Goal: Task Accomplishment & Management: Manage account settings

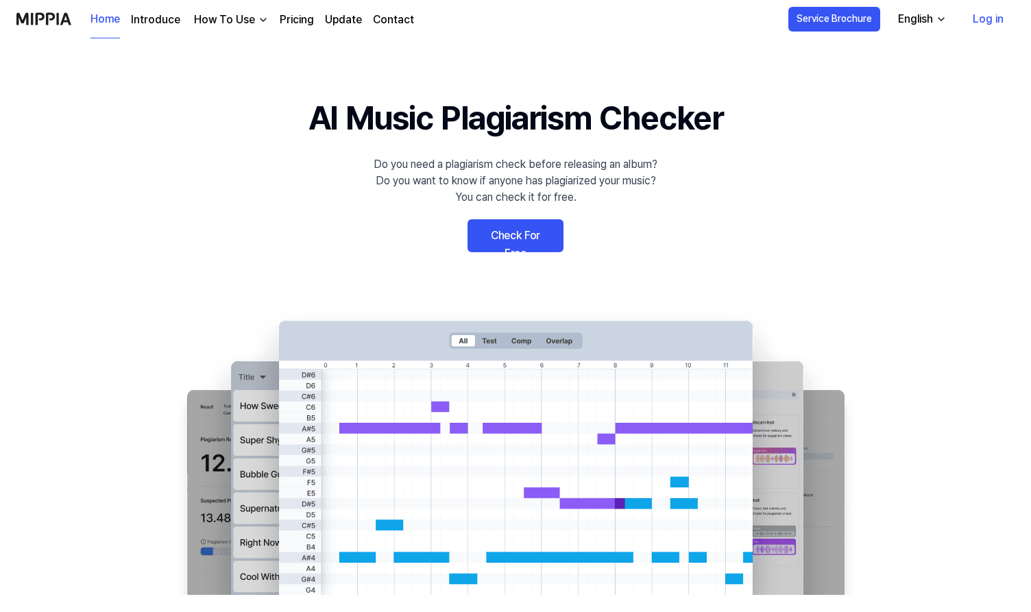
click at [508, 233] on link "Check For Free" at bounding box center [516, 235] width 96 height 33
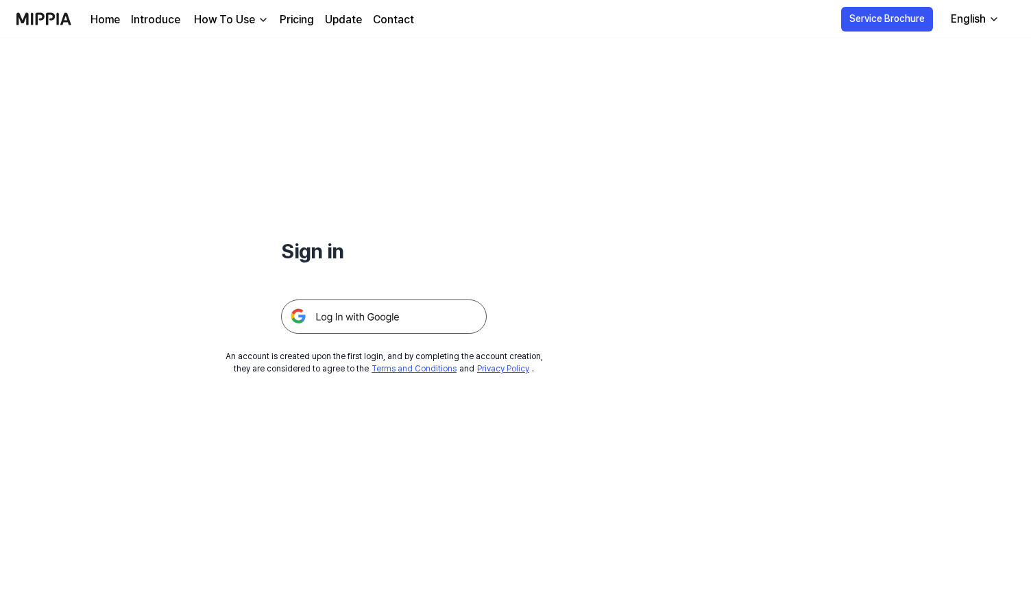
drag, startPoint x: 848, startPoint y: 19, endPoint x: 365, endPoint y: 313, distance: 565.7
click at [365, 313] on img at bounding box center [384, 317] width 206 height 34
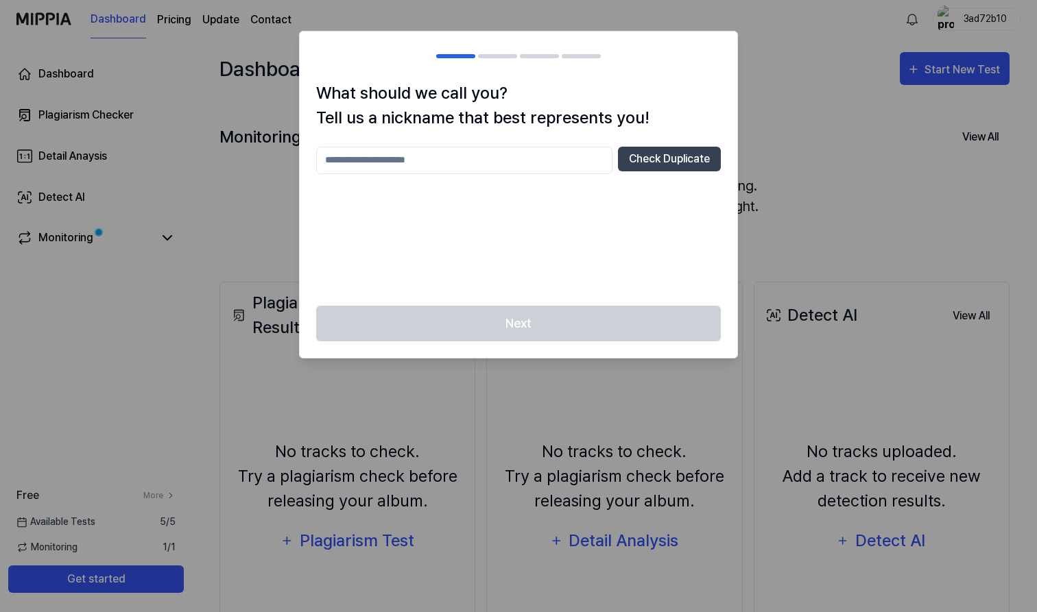
click at [479, 167] on input "text" at bounding box center [464, 160] width 296 height 27
type input "**********"
click at [641, 161] on button "Check Duplicate" at bounding box center [669, 159] width 103 height 25
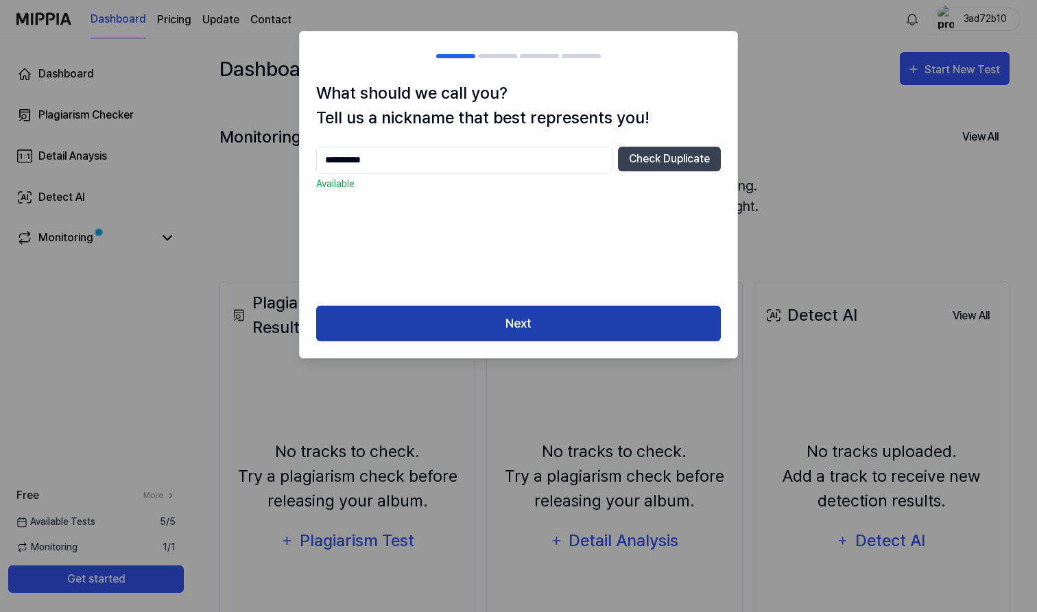
click at [558, 328] on button "Next" at bounding box center [518, 324] width 405 height 36
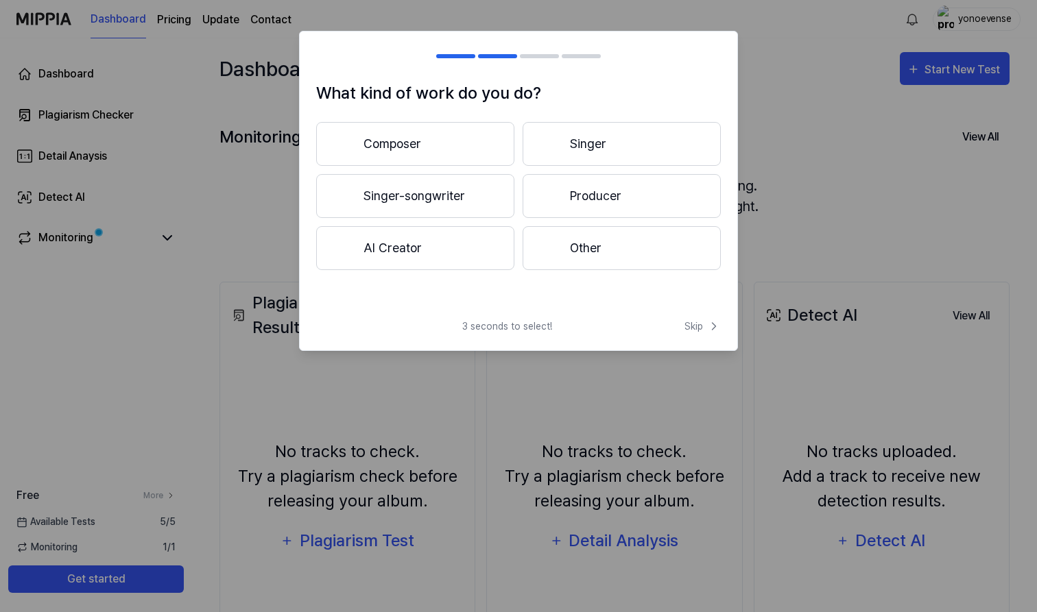
click at [394, 211] on button "Singer-songwriter" at bounding box center [415, 196] width 198 height 44
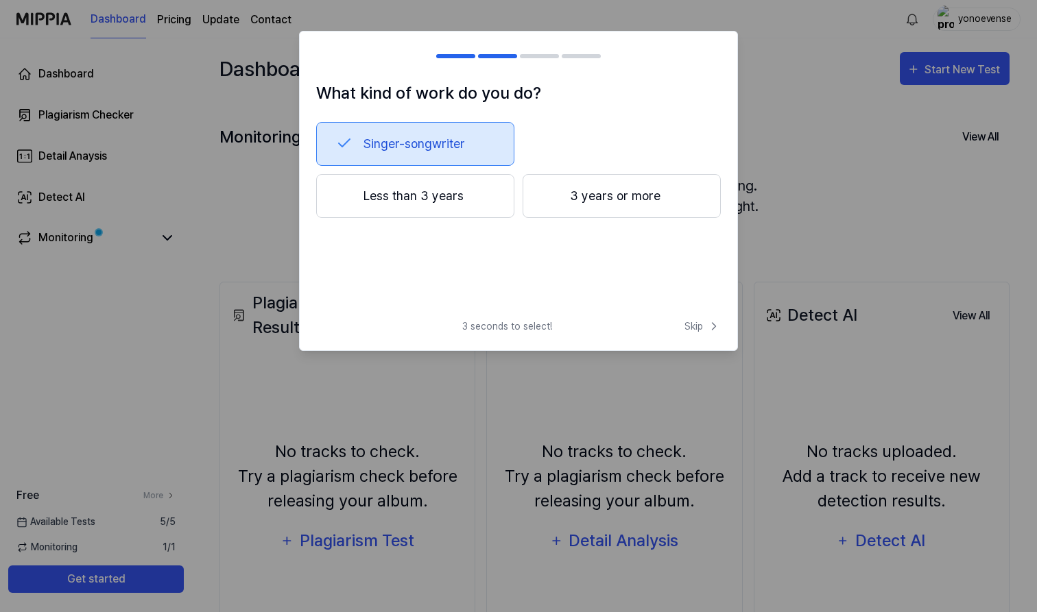
click at [551, 192] on div at bounding box center [550, 195] width 16 height 16
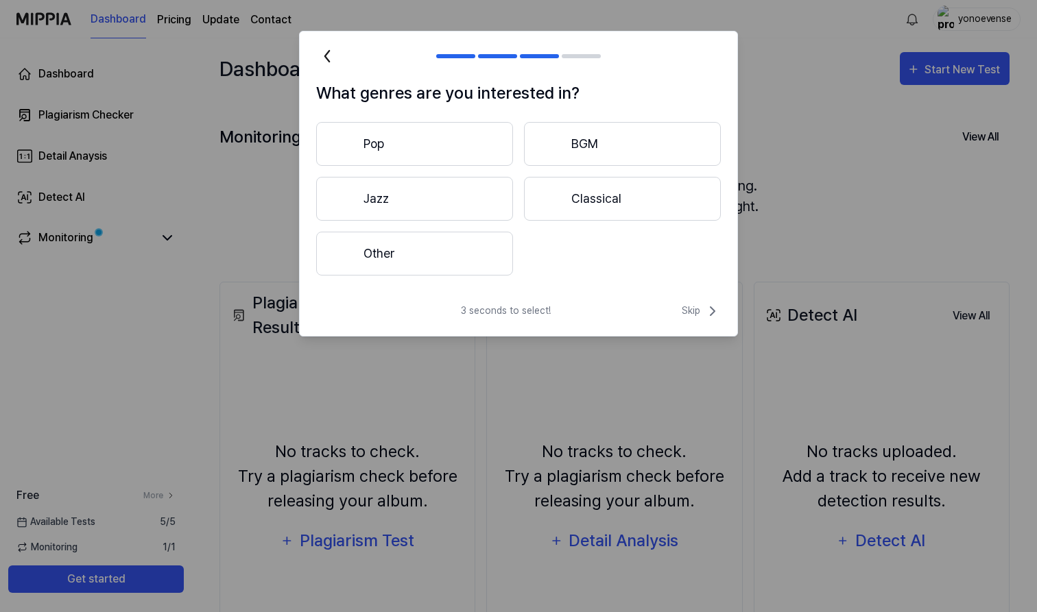
click at [442, 252] on button "Other" at bounding box center [414, 254] width 197 height 44
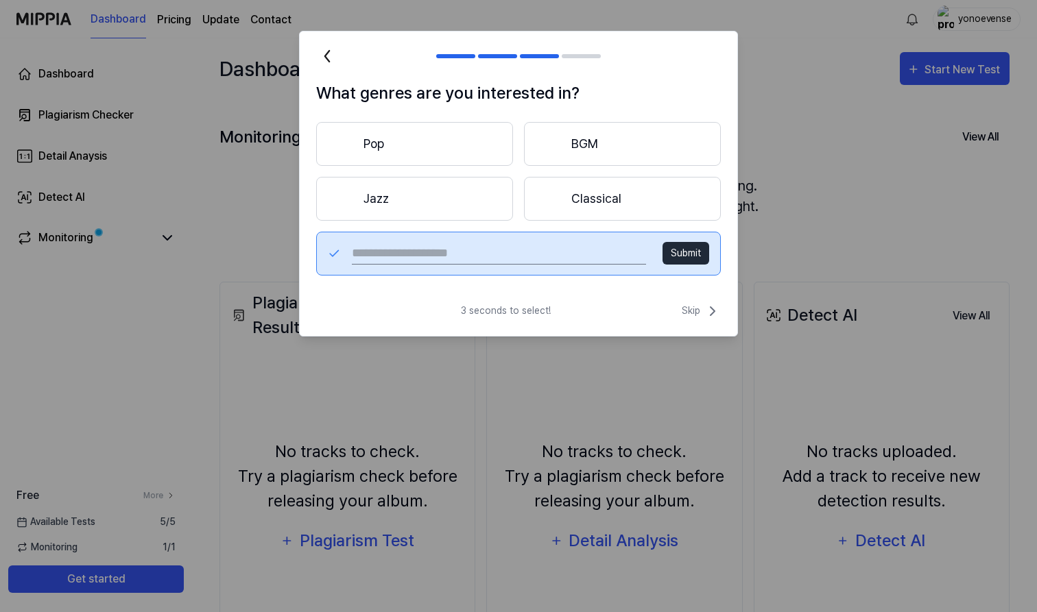
click at [442, 252] on input "text" at bounding box center [499, 254] width 294 height 22
type input "*********"
click at [685, 259] on button "Submit" at bounding box center [685, 253] width 47 height 23
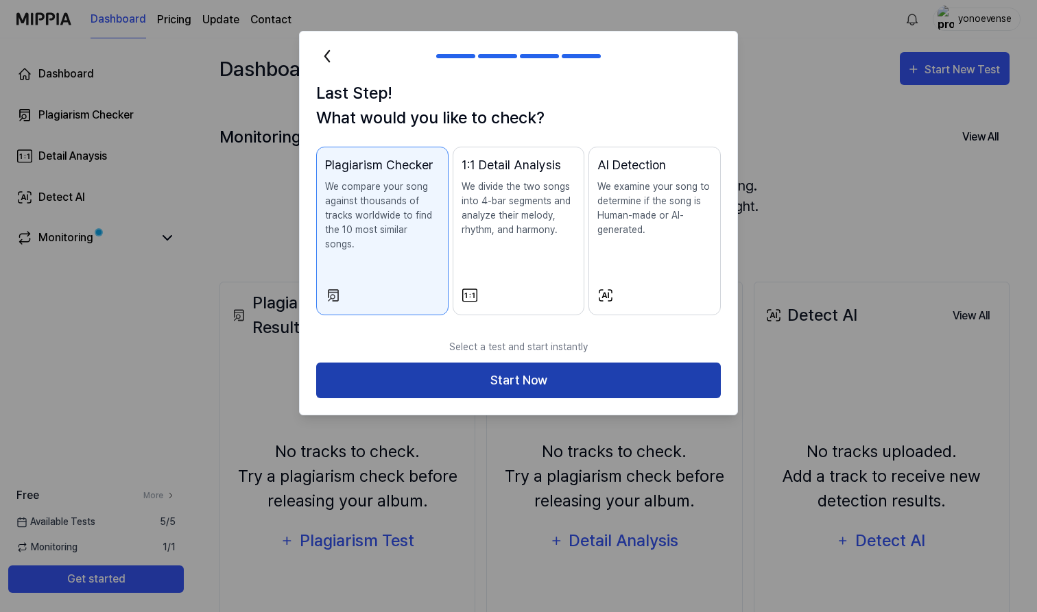
click at [433, 363] on button "Start Now" at bounding box center [518, 381] width 405 height 36
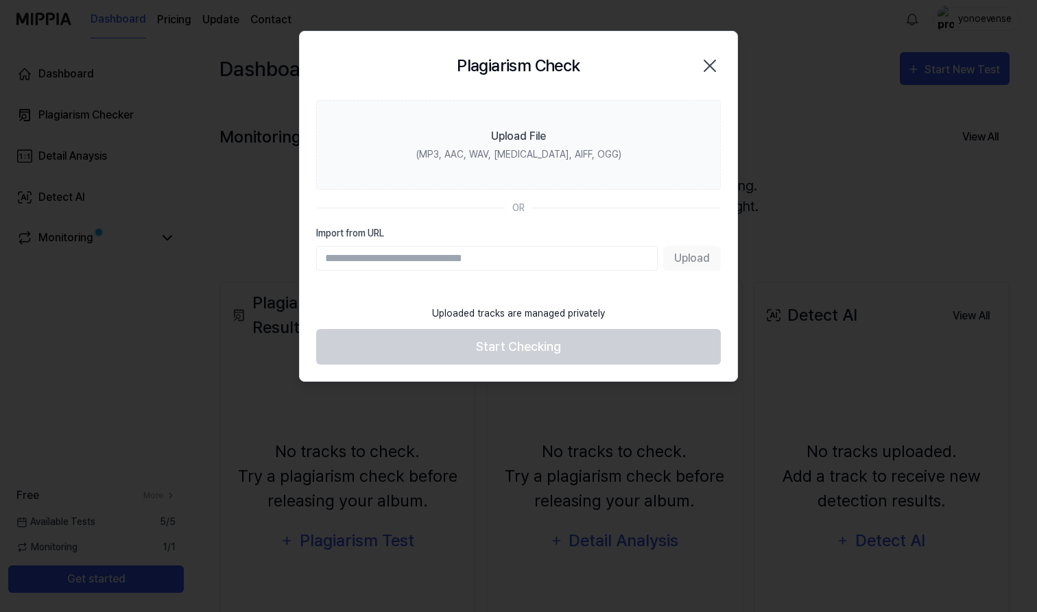
paste input "**********"
type input "**********"
click at [691, 257] on button "Upload" at bounding box center [692, 258] width 58 height 25
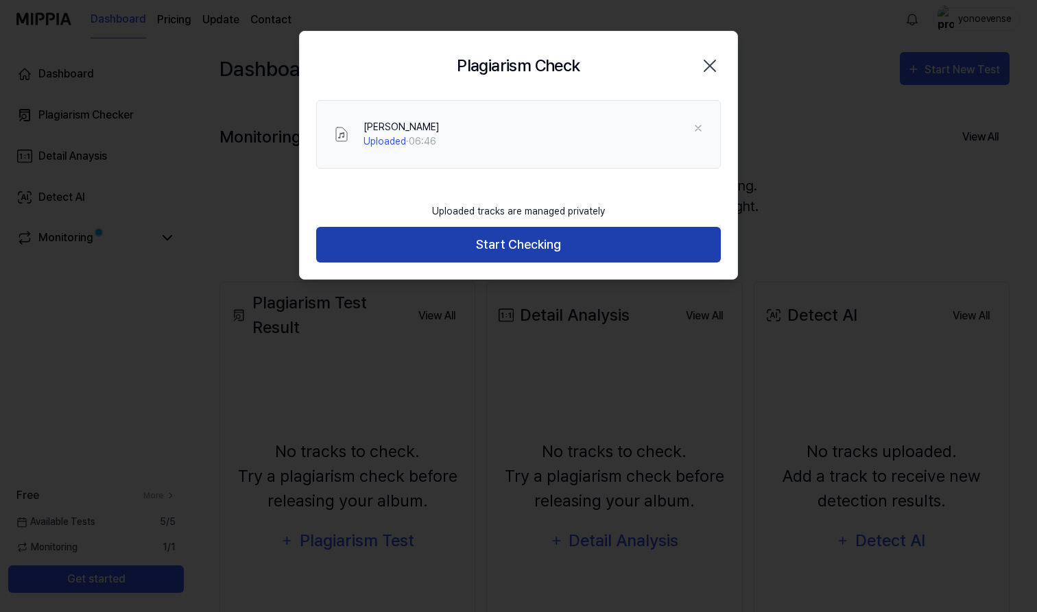
click at [673, 254] on button "Start Checking" at bounding box center [518, 245] width 405 height 36
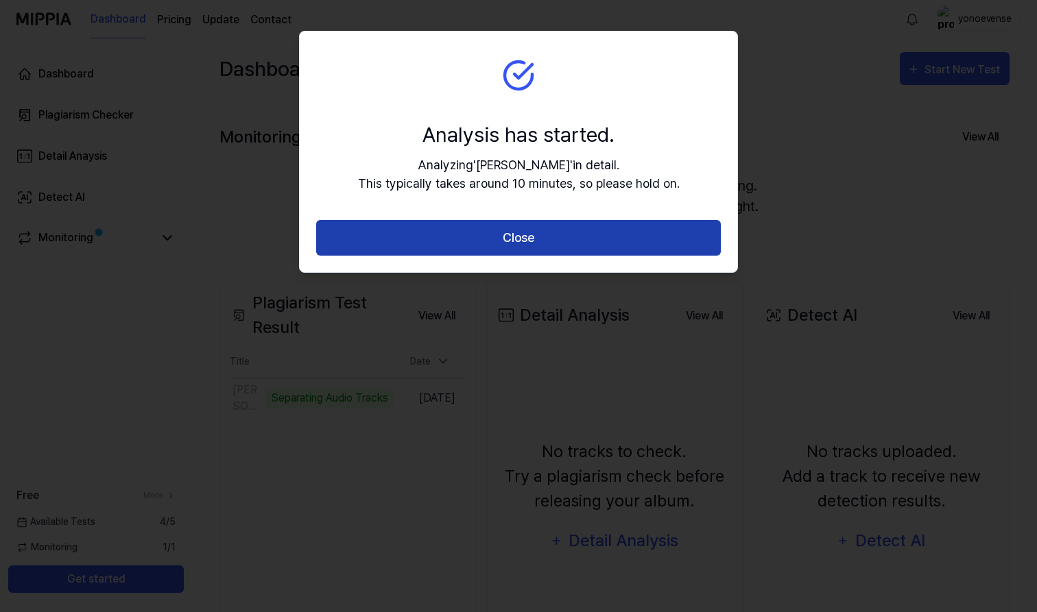
click at [606, 239] on button "Close" at bounding box center [518, 238] width 405 height 36
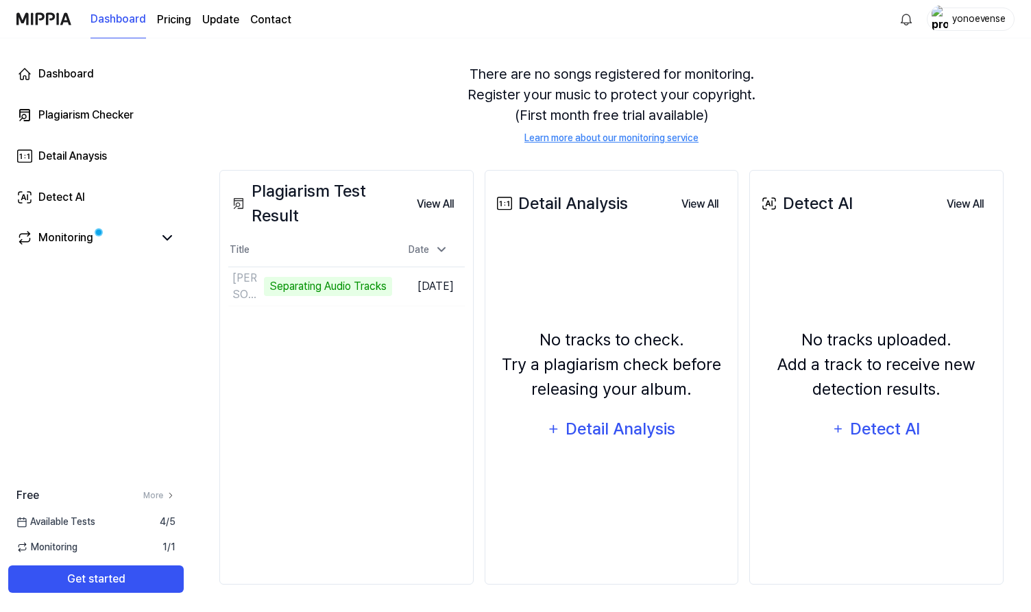
scroll to position [112, 0]
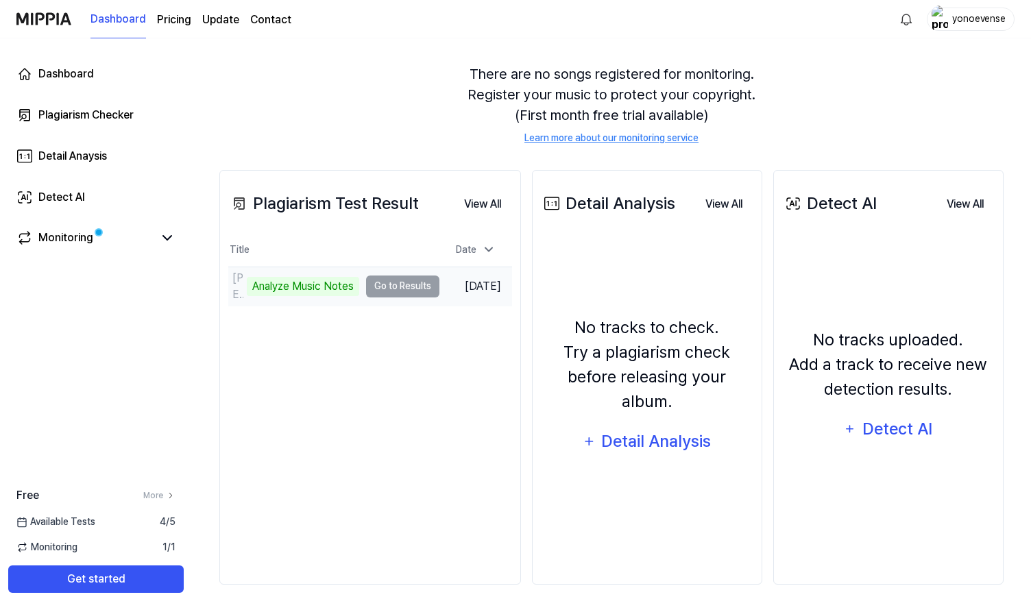
click at [411, 287] on td "[PERSON_NAME] Music Notes Go to Results" at bounding box center [333, 286] width 211 height 38
click at [395, 285] on td "[PERSON_NAME] Music Notes Go to Results" at bounding box center [333, 286] width 211 height 38
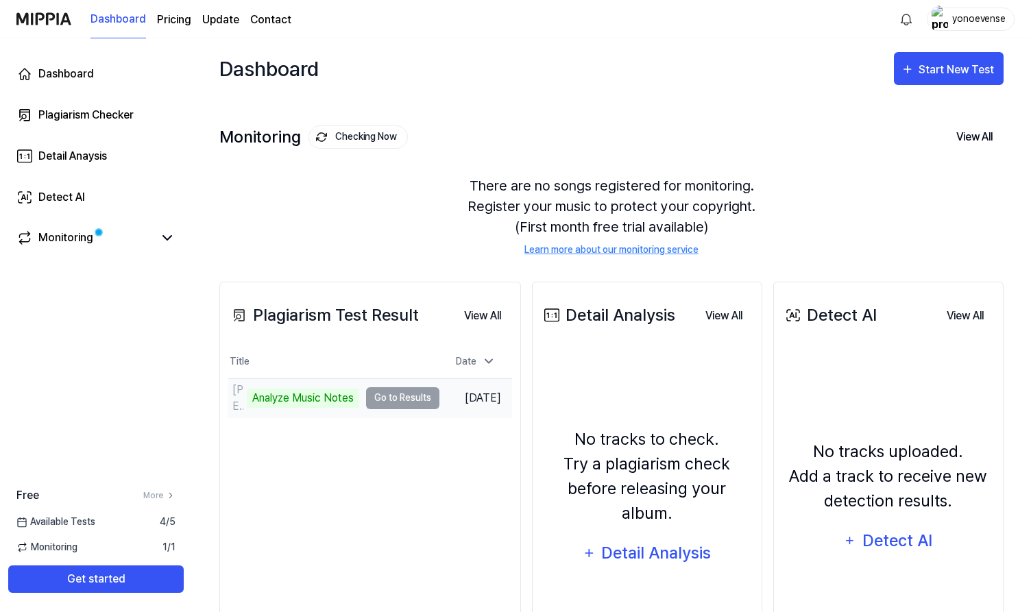
scroll to position [0, 0]
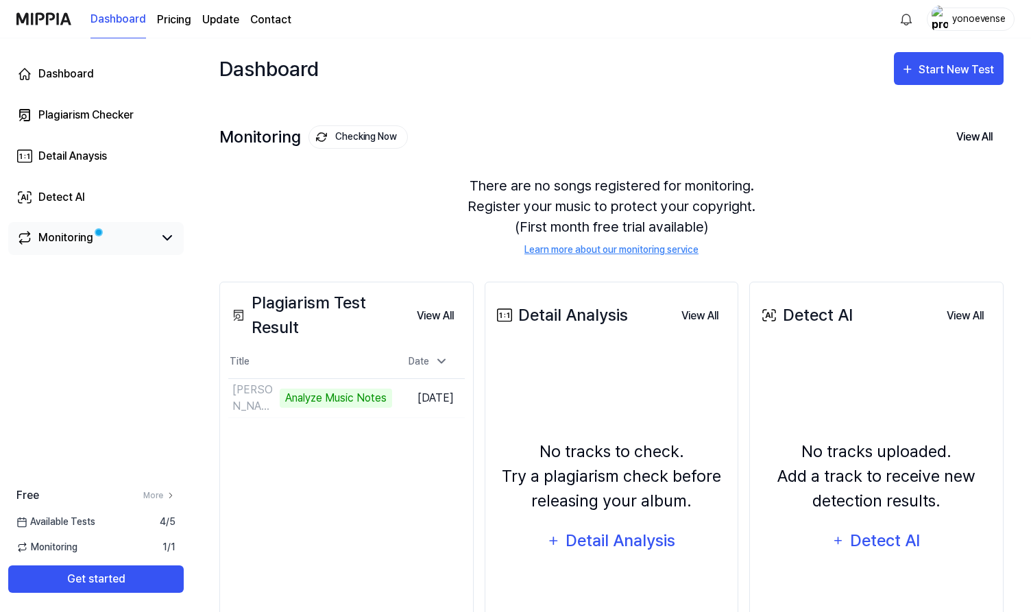
click at [79, 238] on div "Monitoring" at bounding box center [65, 238] width 55 height 16
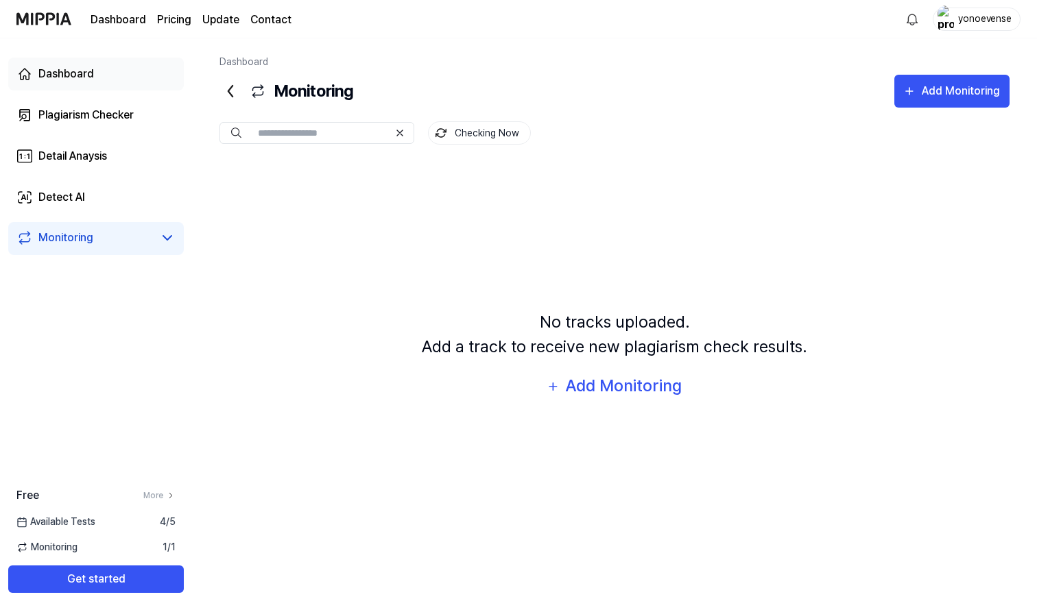
click at [106, 76] on link "Dashboard" at bounding box center [96, 74] width 176 height 33
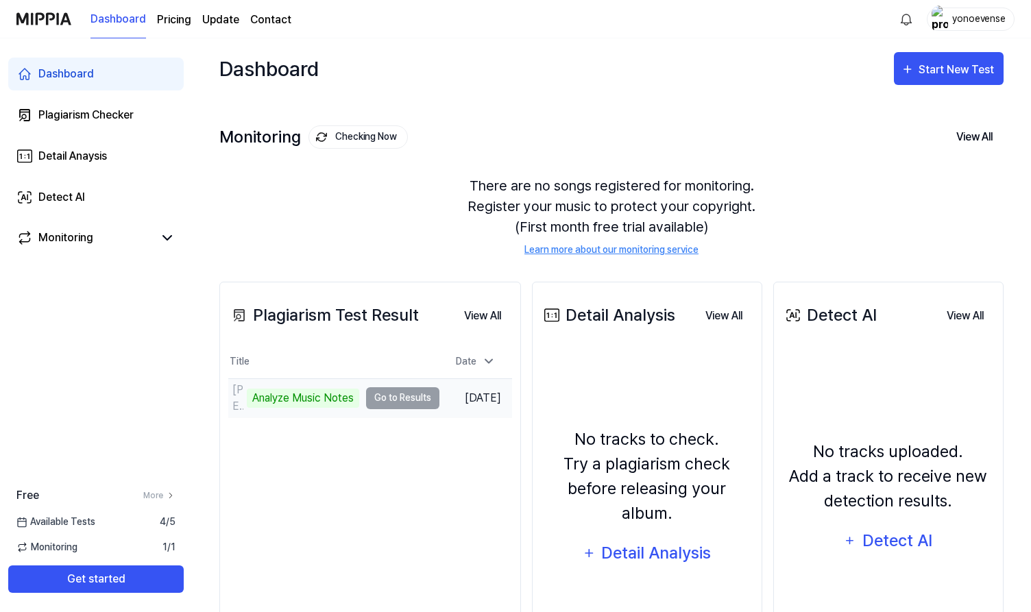
click at [385, 393] on td "[PERSON_NAME] Music Notes Go to Results" at bounding box center [333, 398] width 211 height 38
click at [322, 396] on div "Analyze Music Notes" at bounding box center [303, 398] width 112 height 19
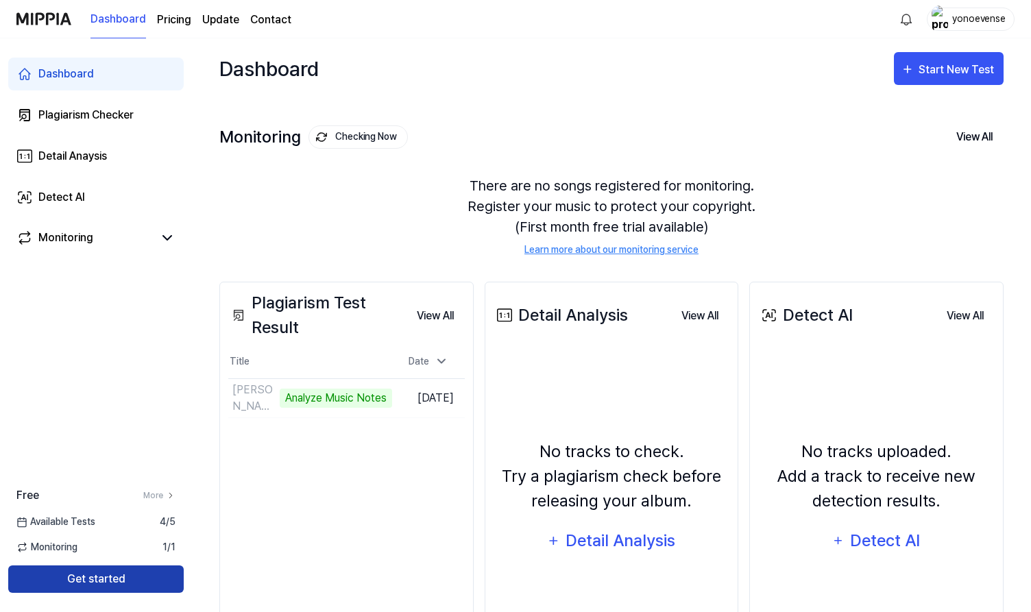
click at [130, 578] on button "Get started" at bounding box center [96, 579] width 176 height 27
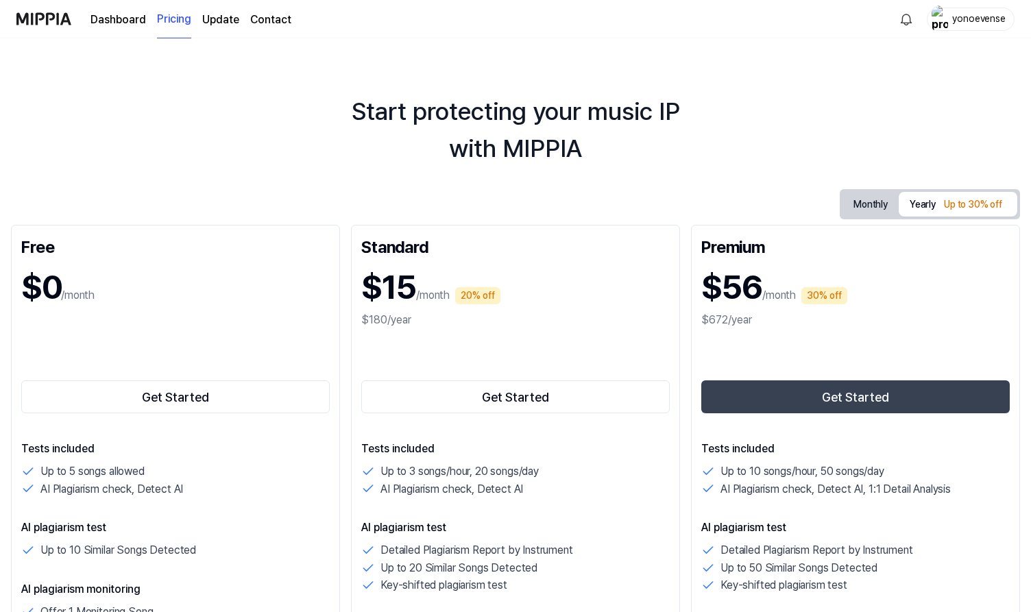
click at [125, 12] on link "Dashboard" at bounding box center [119, 20] width 56 height 16
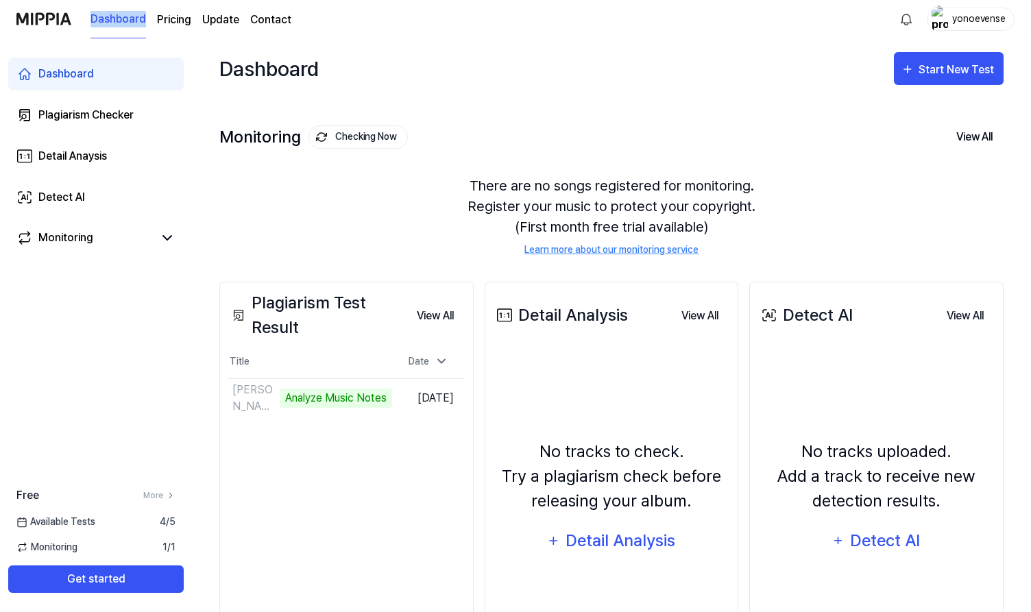
click at [63, 22] on img at bounding box center [43, 19] width 55 height 38
click at [48, 15] on img at bounding box center [43, 19] width 55 height 38
click at [444, 359] on icon at bounding box center [442, 362] width 14 height 14
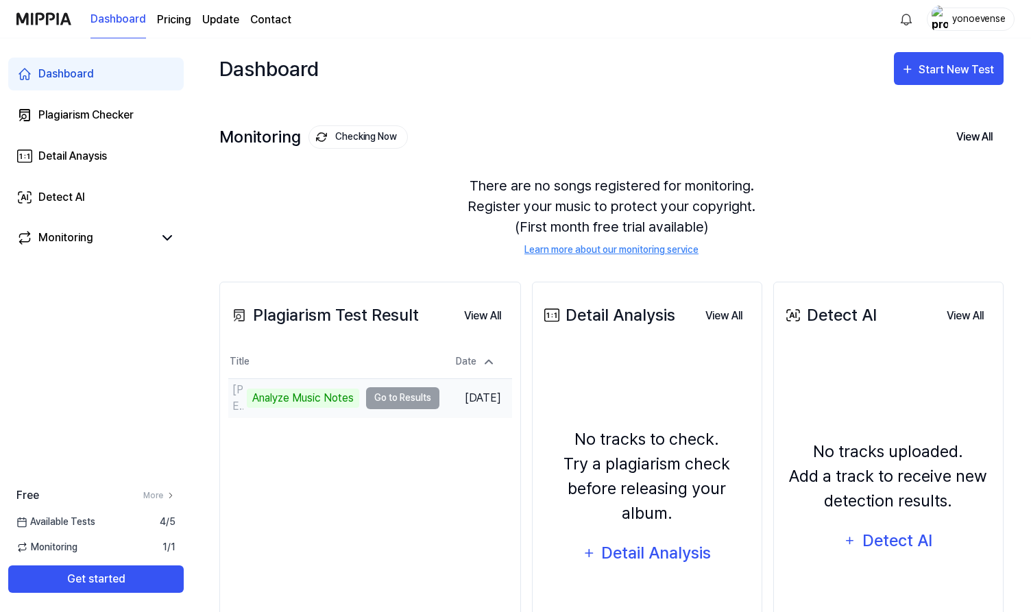
click at [384, 398] on td "[PERSON_NAME] Music Notes Go to Results" at bounding box center [333, 398] width 211 height 38
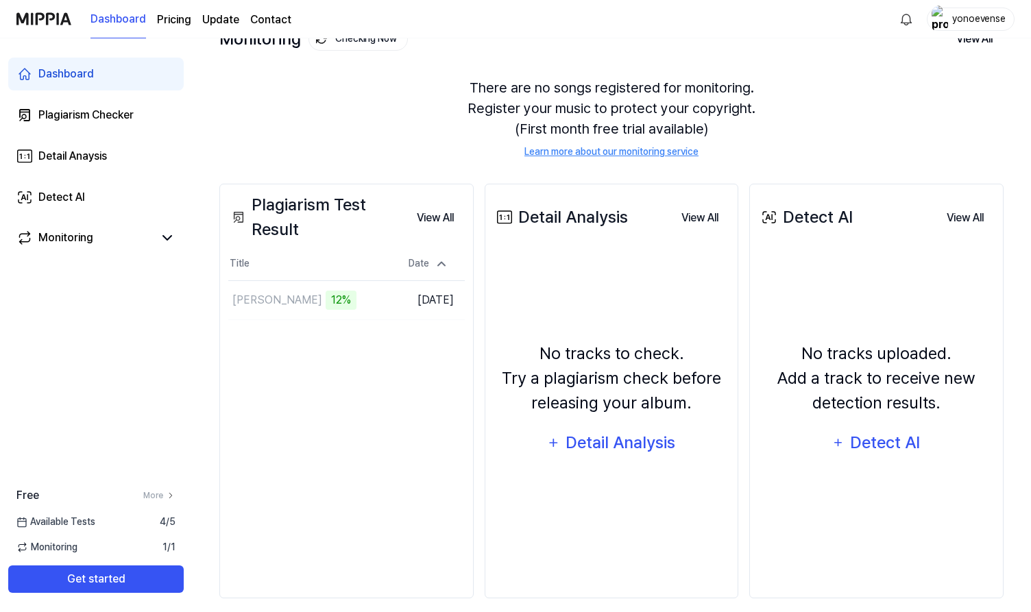
scroll to position [67, 0]
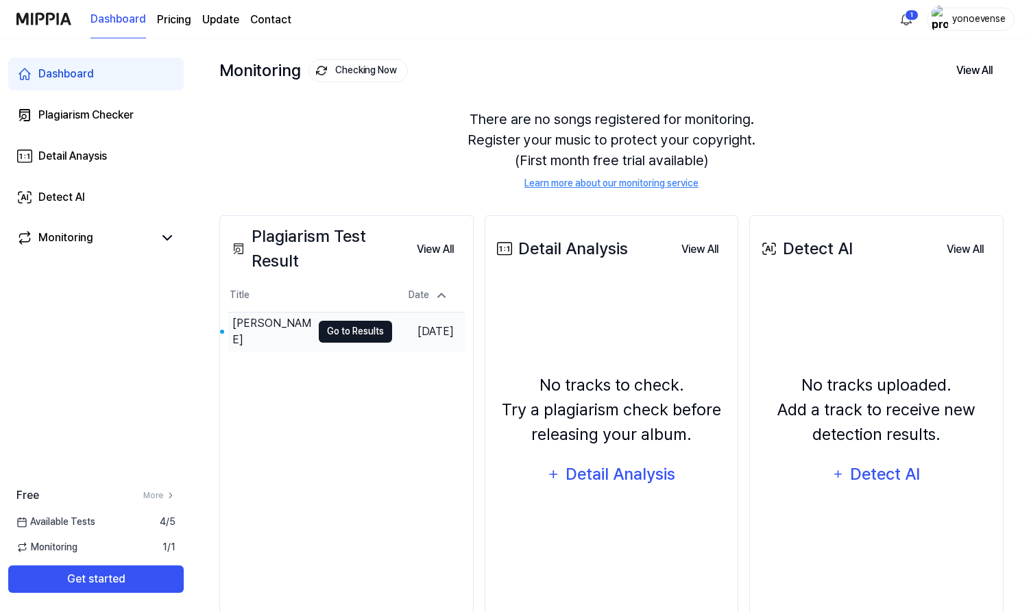
click at [339, 331] on button "Go to Results" at bounding box center [355, 332] width 73 height 22
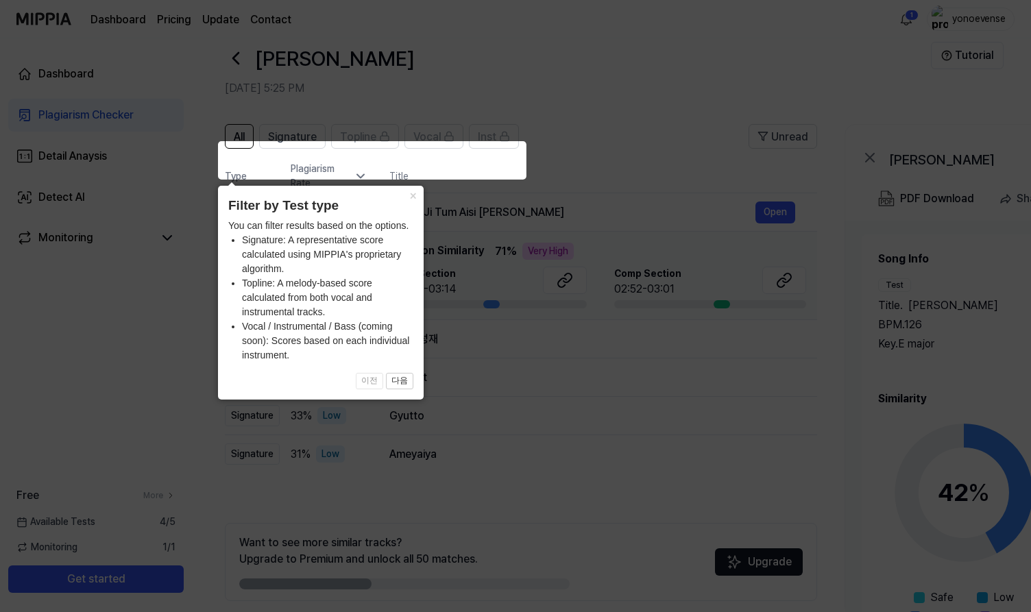
scroll to position [27, 0]
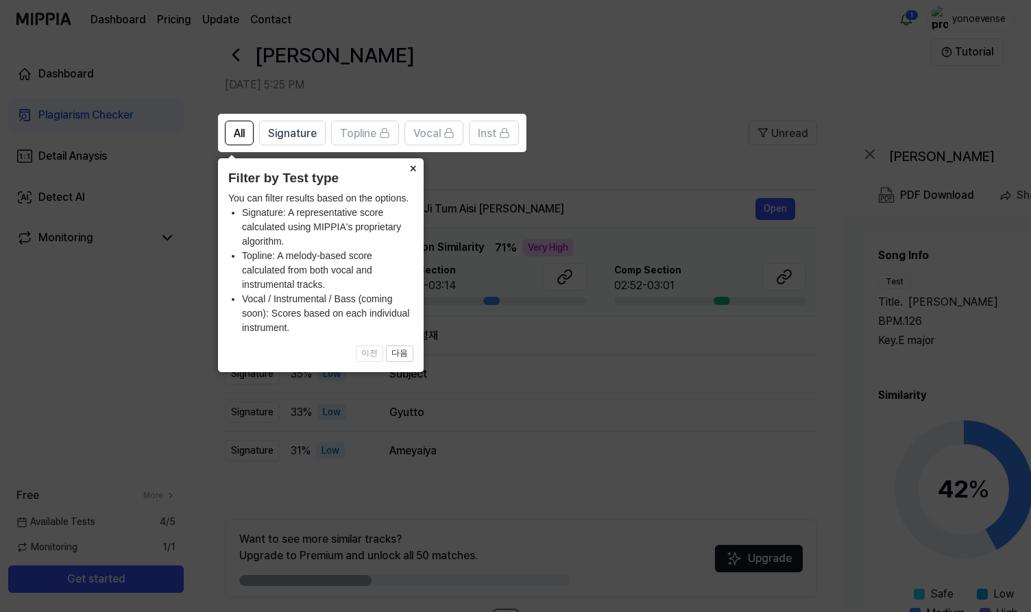
click at [414, 167] on button "×" at bounding box center [413, 167] width 22 height 19
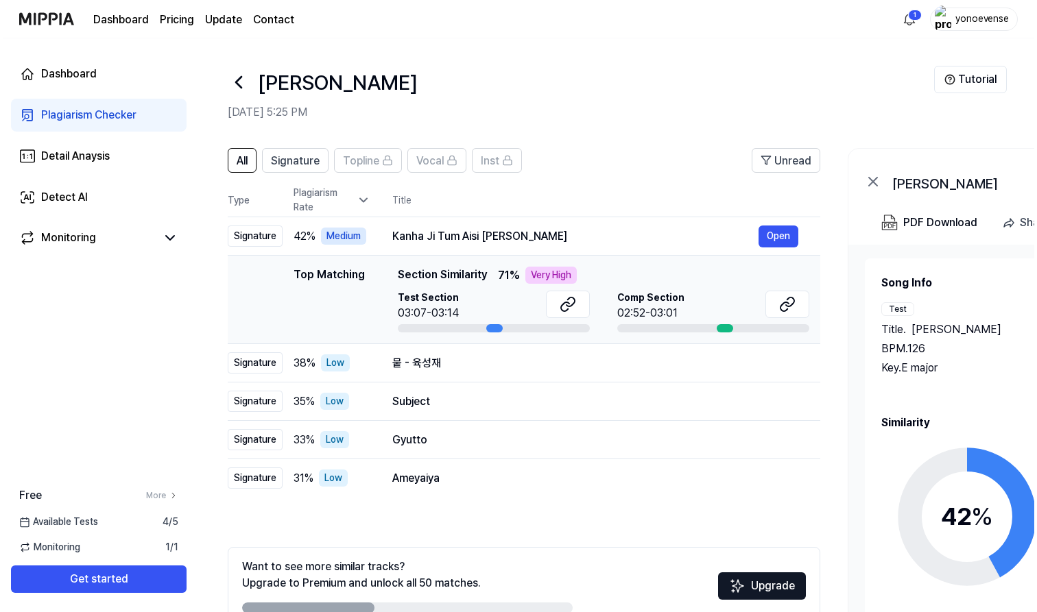
scroll to position [0, 0]
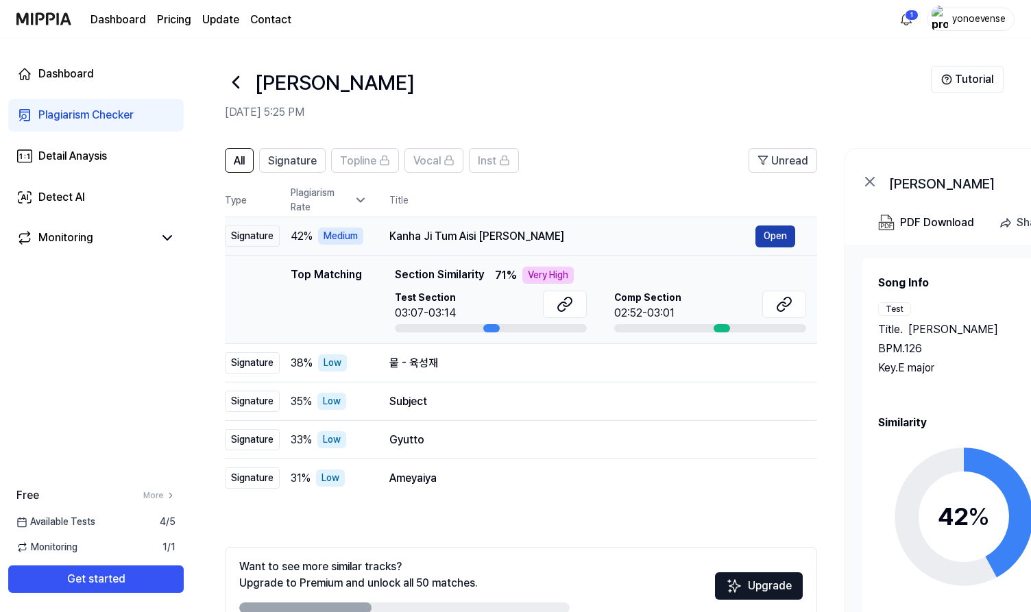
click at [776, 235] on button "Open" at bounding box center [776, 237] width 40 height 22
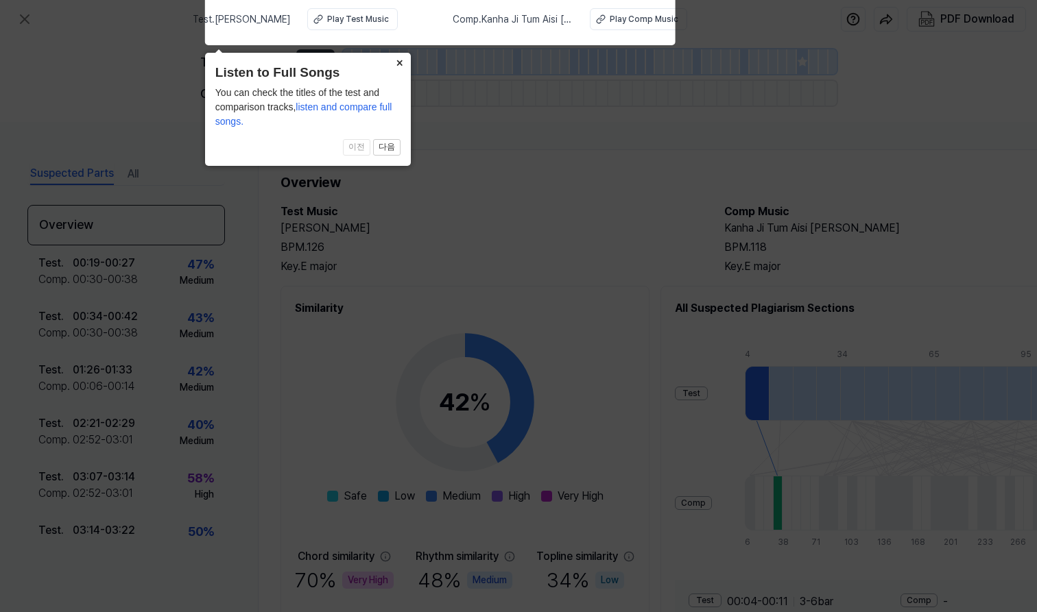
click at [398, 62] on button "×" at bounding box center [400, 62] width 22 height 19
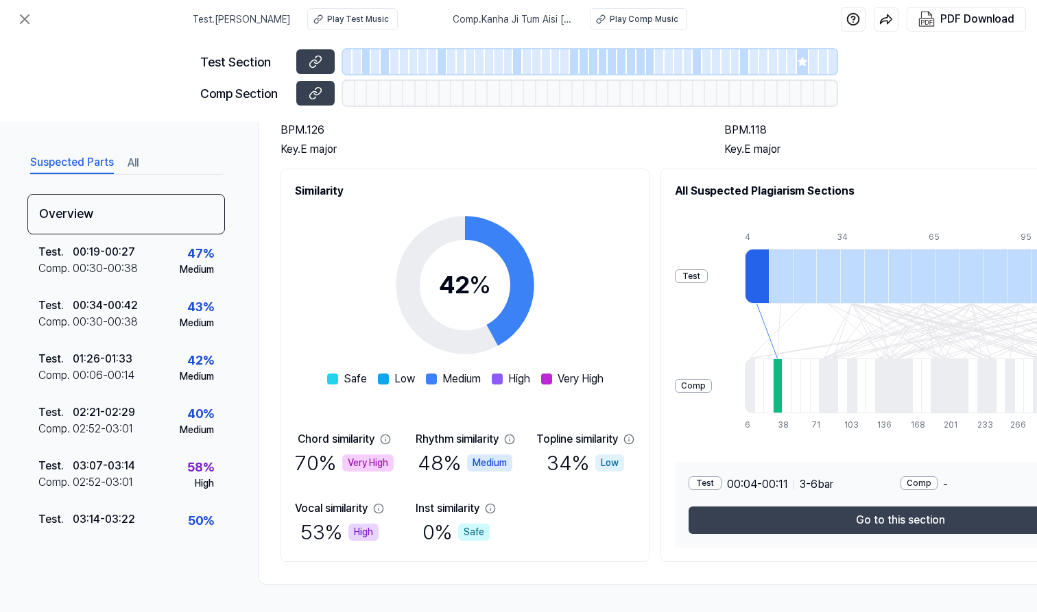
scroll to position [123, 0]
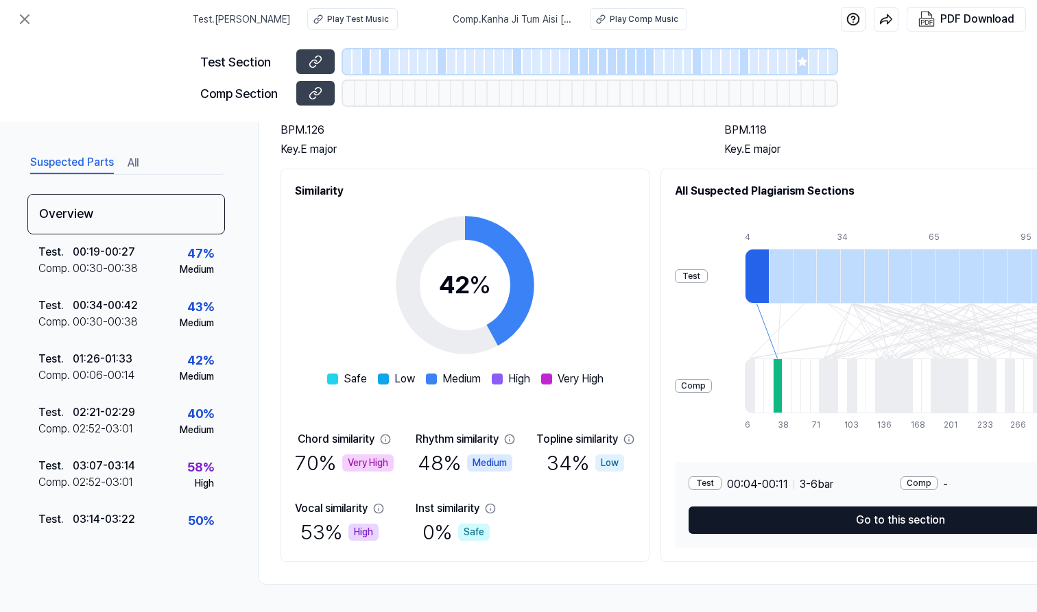
click at [815, 512] on button "Go to this section" at bounding box center [901, 520] width 424 height 27
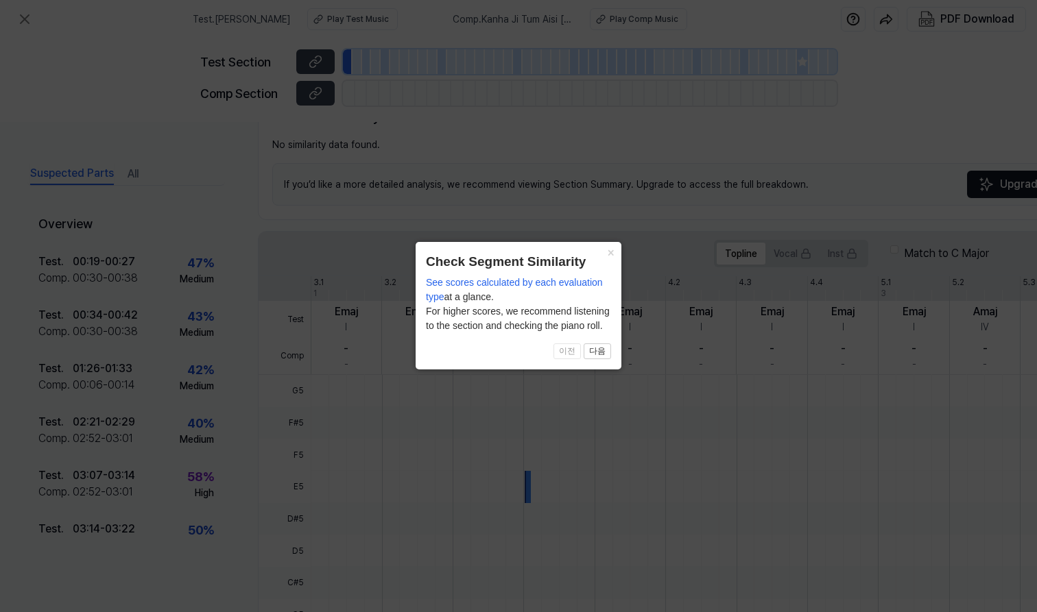
scroll to position [99, 0]
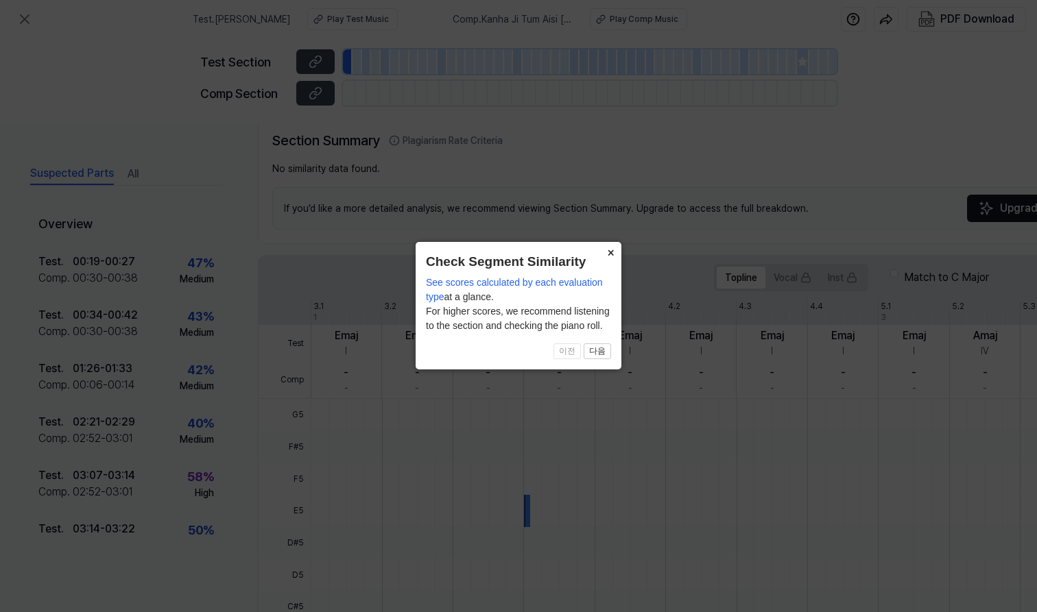
click at [608, 250] on button "×" at bounding box center [610, 251] width 22 height 19
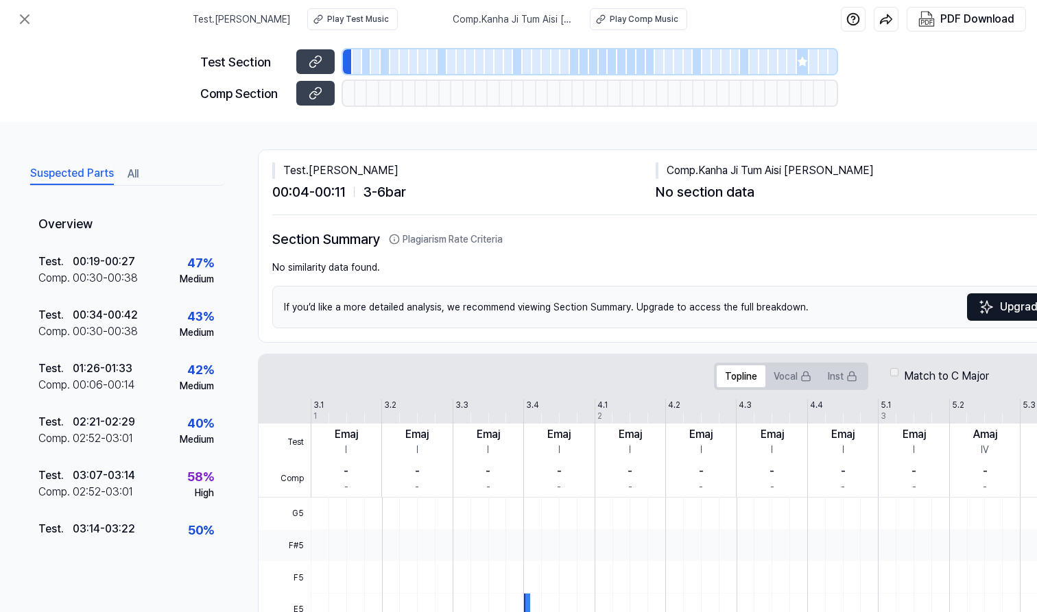
scroll to position [0, 0]
click at [342, 19] on div "Play Test Music" at bounding box center [358, 19] width 62 height 12
click at [610, 17] on div "Play Comp Music" at bounding box center [644, 19] width 69 height 12
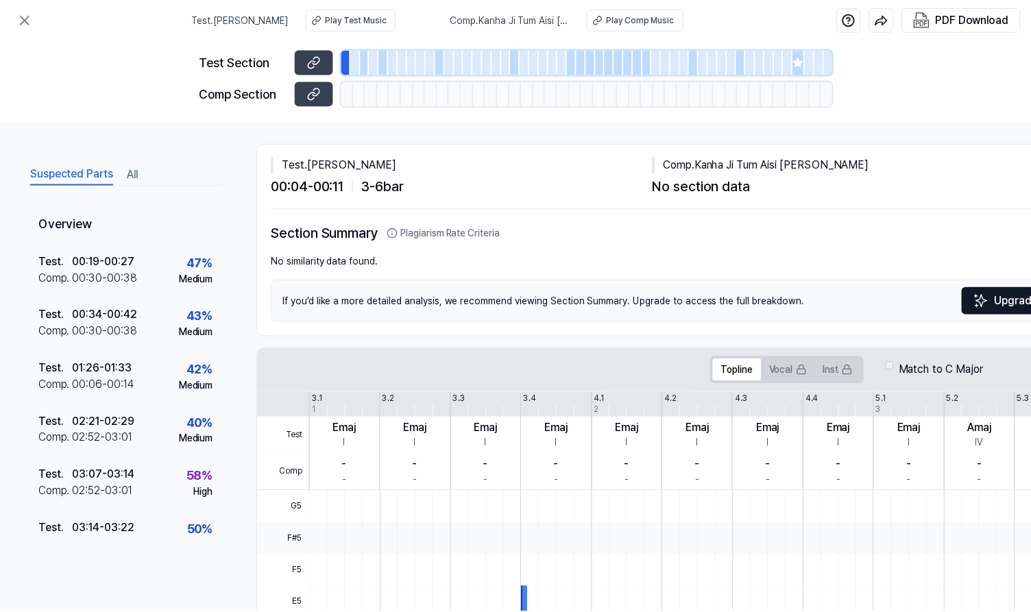
scroll to position [8, 0]
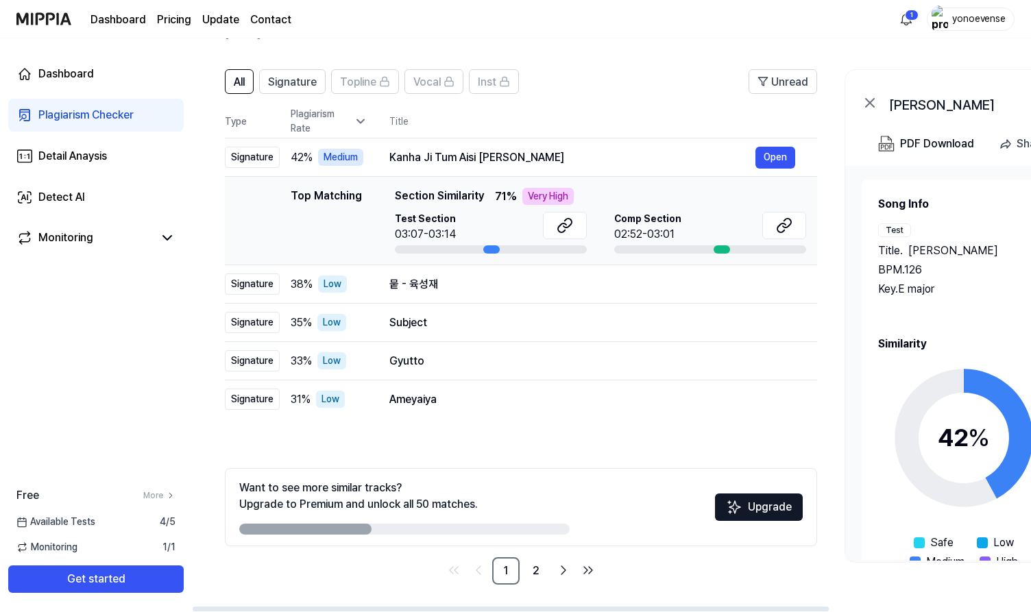
scroll to position [34, 0]
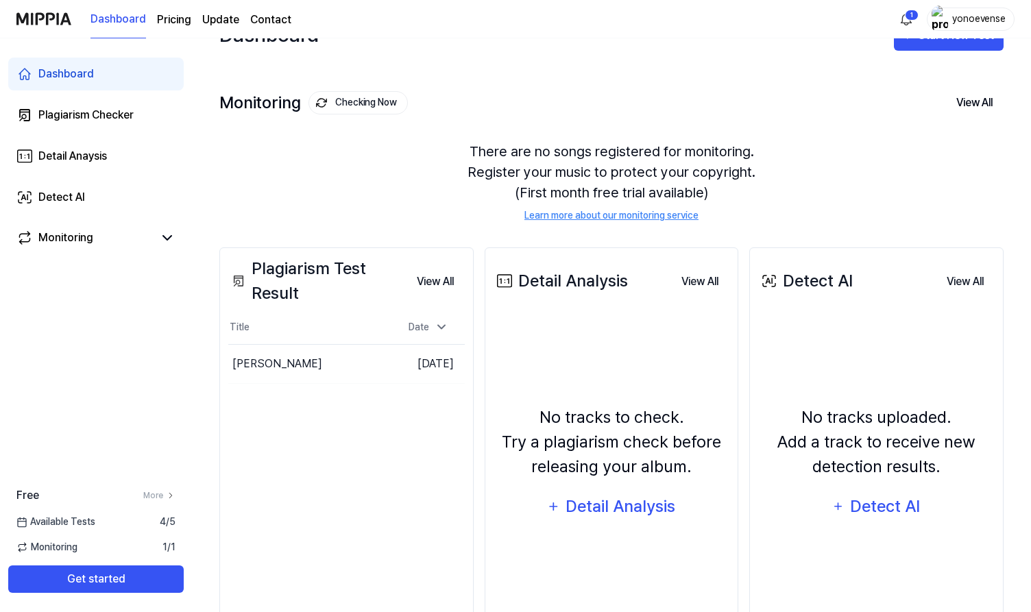
scroll to position [67, 0]
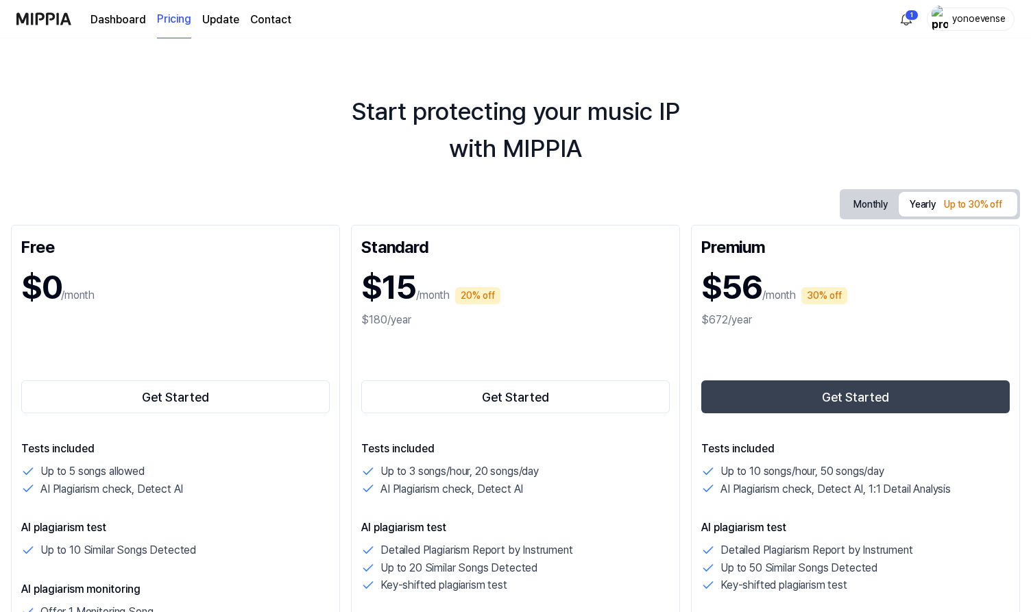
drag, startPoint x: 448, startPoint y: 359, endPoint x: 125, endPoint y: 20, distance: 468.1
click at [125, 19] on link "Dashboard" at bounding box center [119, 20] width 56 height 16
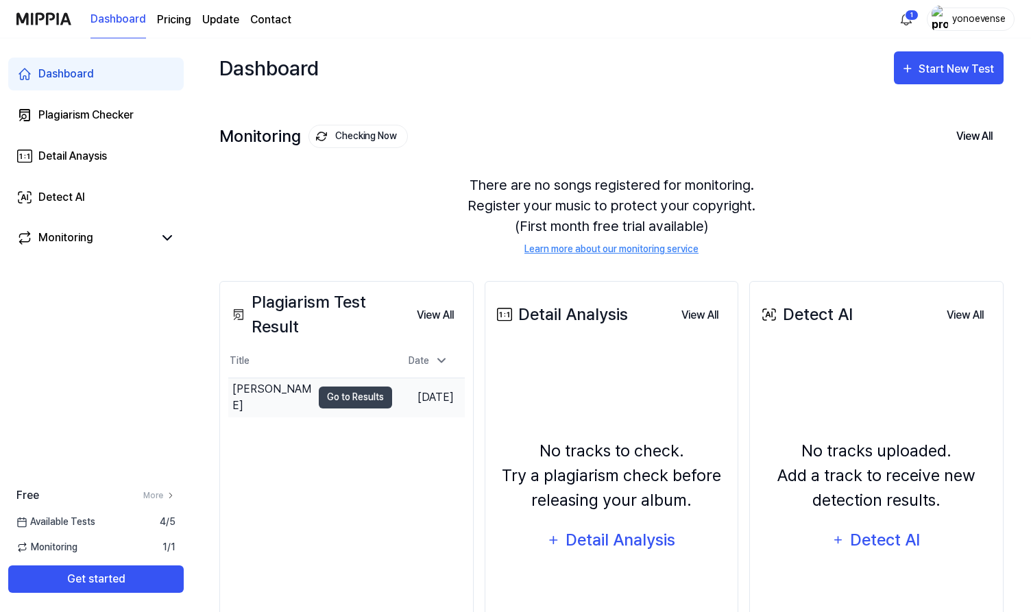
scroll to position [1, 0]
click at [954, 23] on div "yonoevense" at bounding box center [979, 18] width 53 height 15
click at [981, 20] on div "yonoevense" at bounding box center [979, 18] width 53 height 15
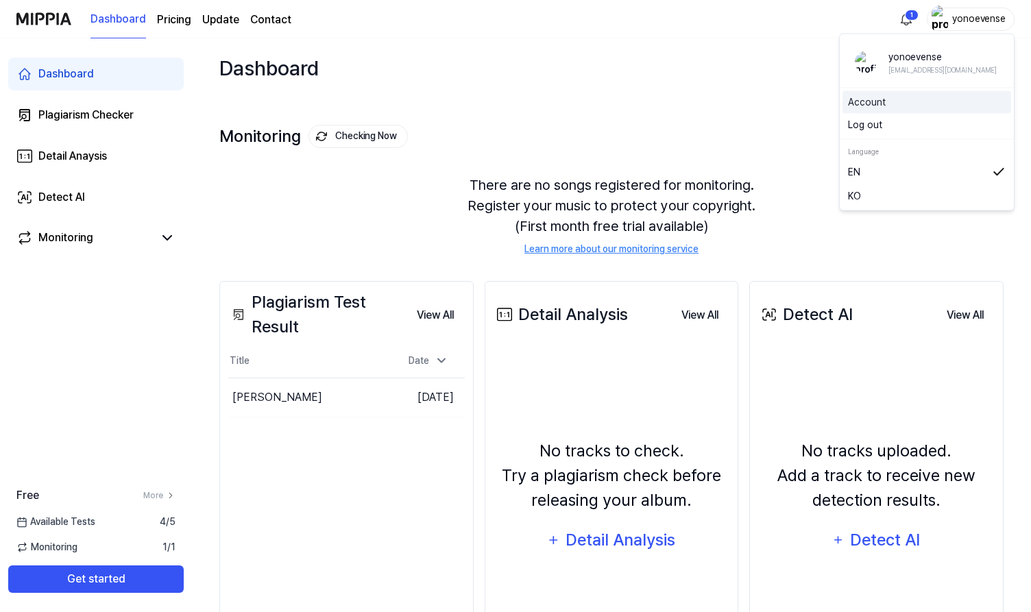
click at [887, 103] on link "Account" at bounding box center [927, 102] width 158 height 14
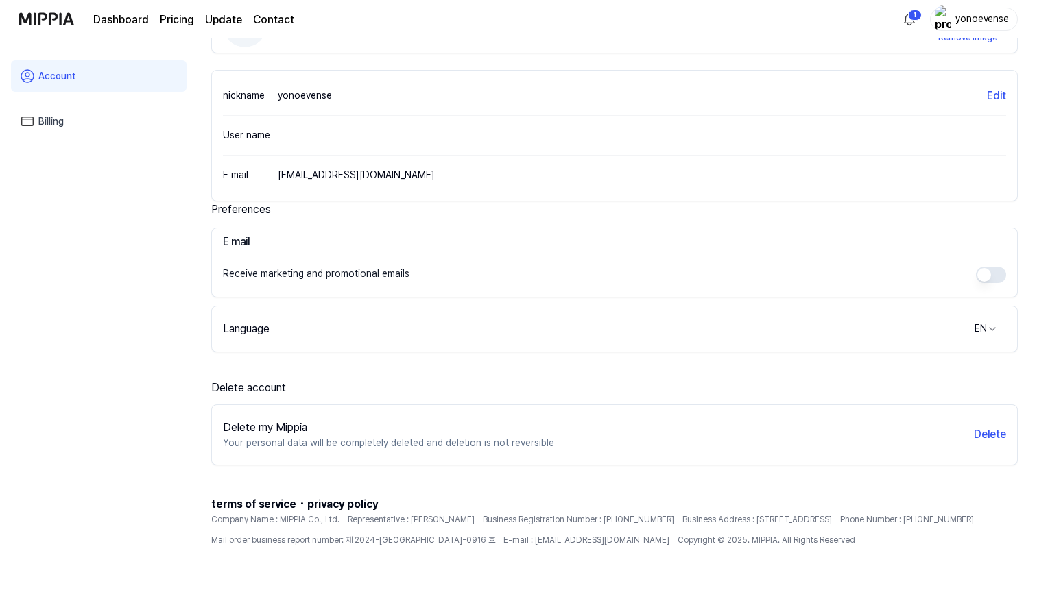
scroll to position [141, 0]
click at [990, 433] on button "Delete" at bounding box center [987, 435] width 32 height 16
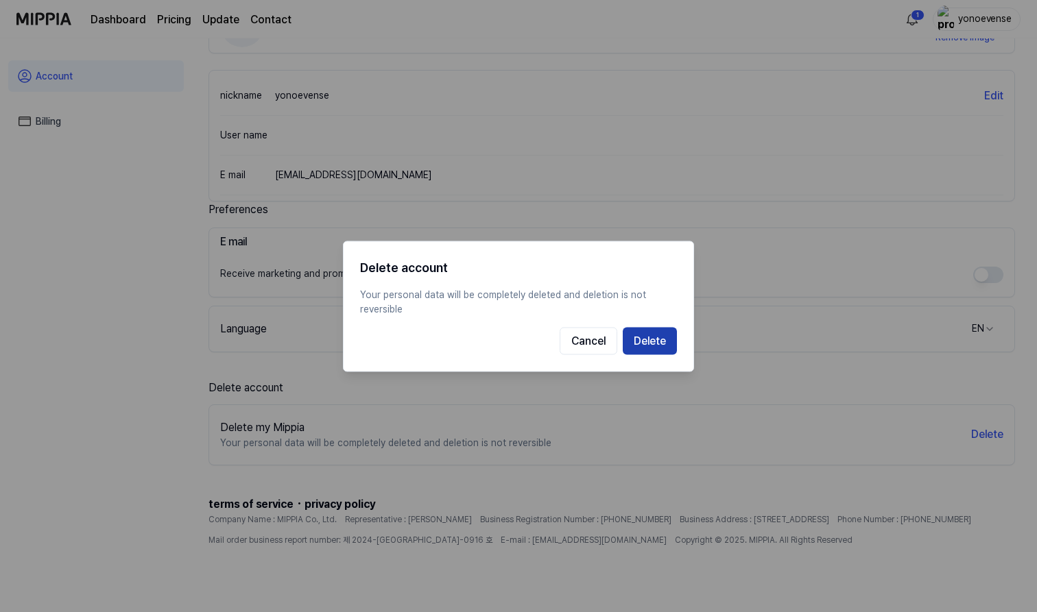
click at [654, 342] on button "Delete" at bounding box center [650, 340] width 54 height 27
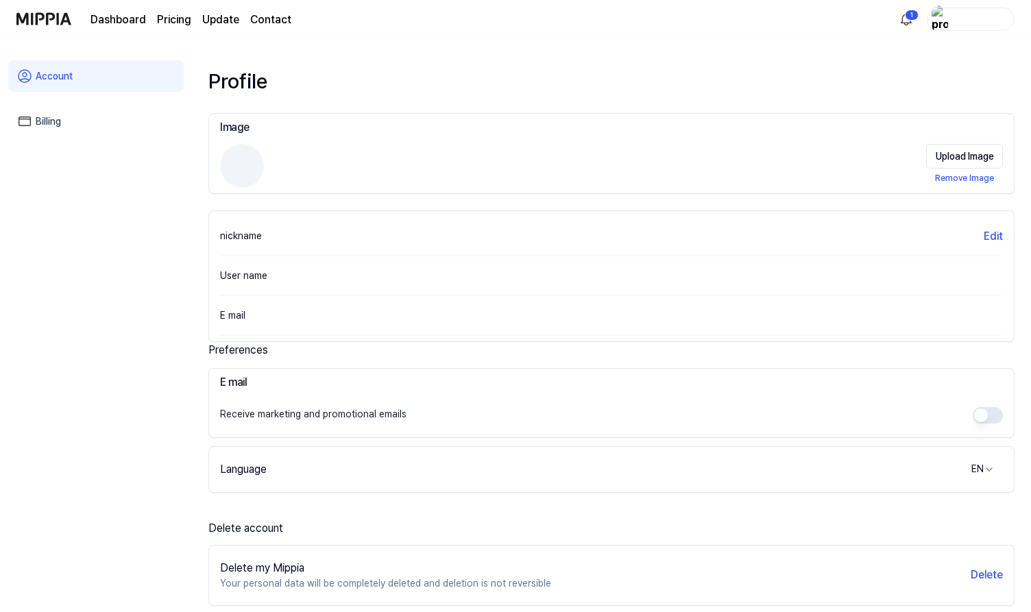
scroll to position [0, 0]
